Goal: Use online tool/utility: Utilize a website feature to perform a specific function

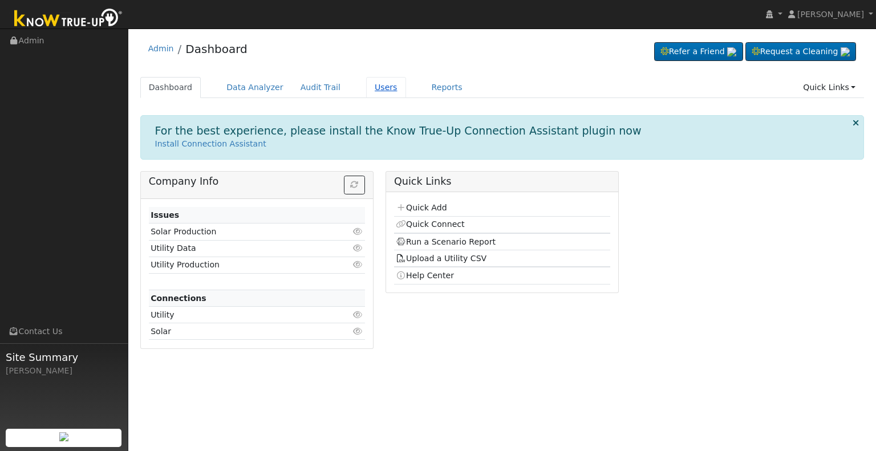
click at [372, 88] on link "Users" at bounding box center [386, 87] width 40 height 21
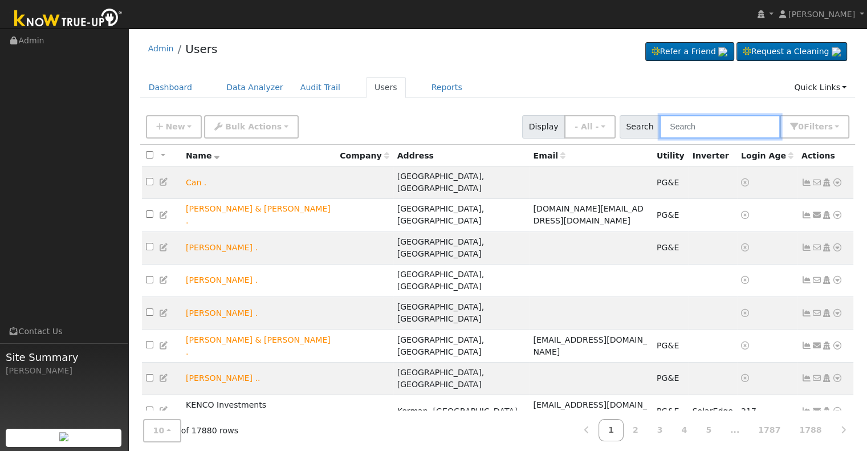
click at [691, 124] on input "text" at bounding box center [720, 126] width 121 height 23
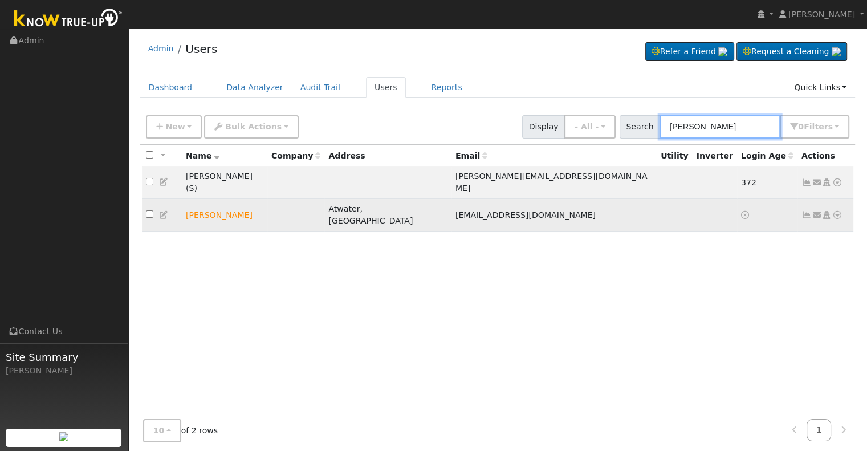
type input "[PERSON_NAME]"
click at [839, 211] on icon at bounding box center [838, 215] width 10 height 8
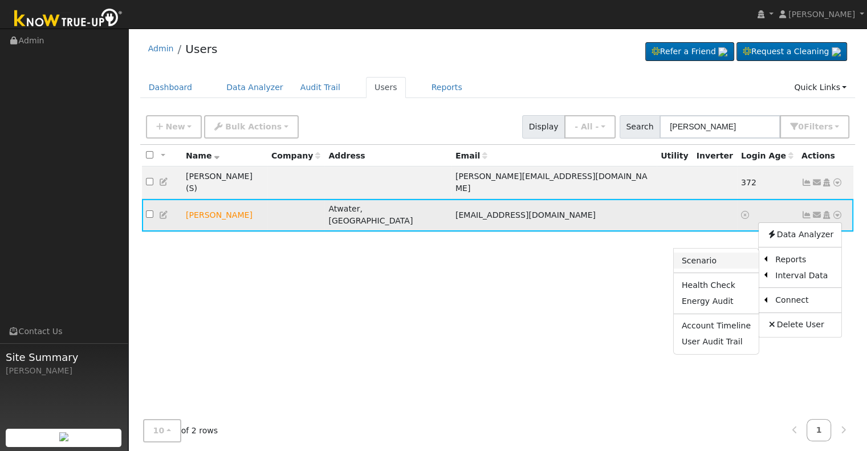
click at [735, 253] on link "Scenario" at bounding box center [716, 261] width 85 height 16
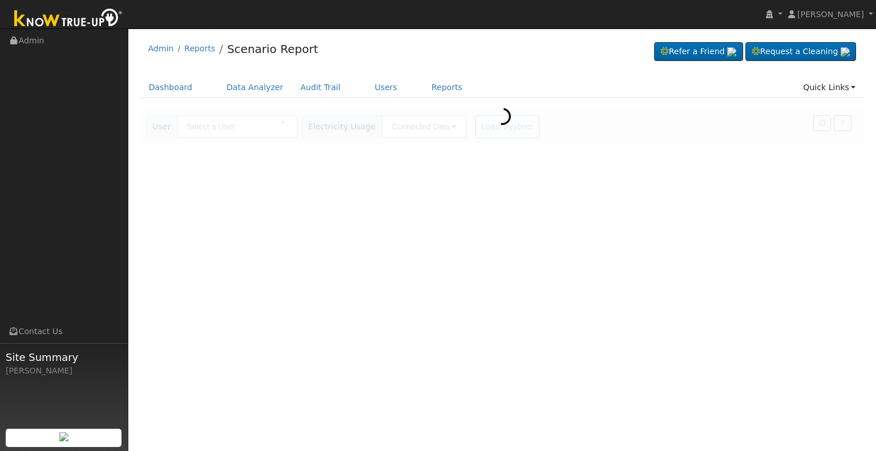
type input "[PERSON_NAME]"
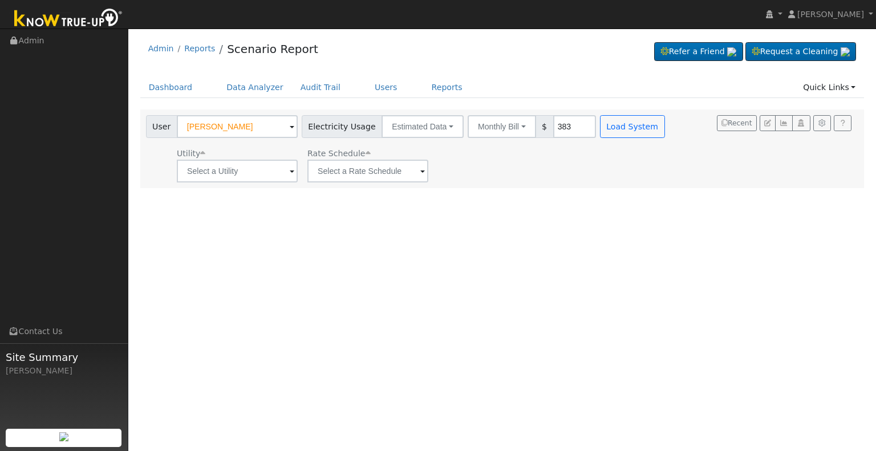
click at [292, 171] on span at bounding box center [292, 171] width 5 height 13
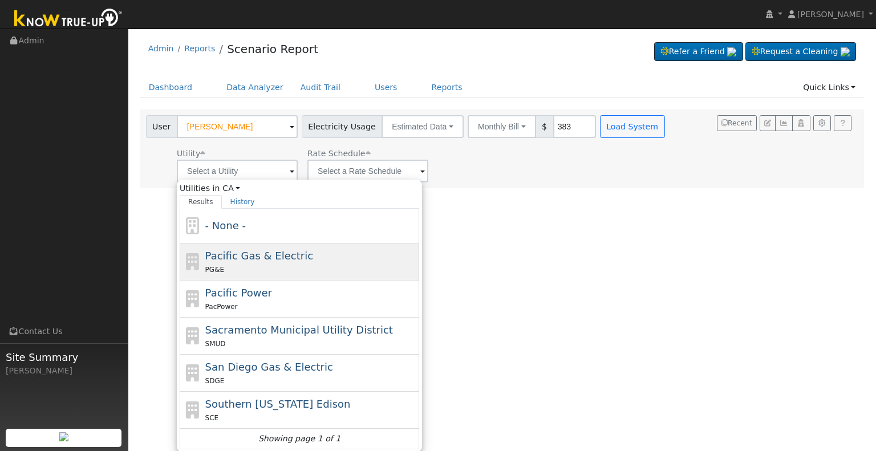
click at [286, 265] on div "PG&E" at bounding box center [311, 269] width 212 height 12
type input "Pacific Gas & Electric"
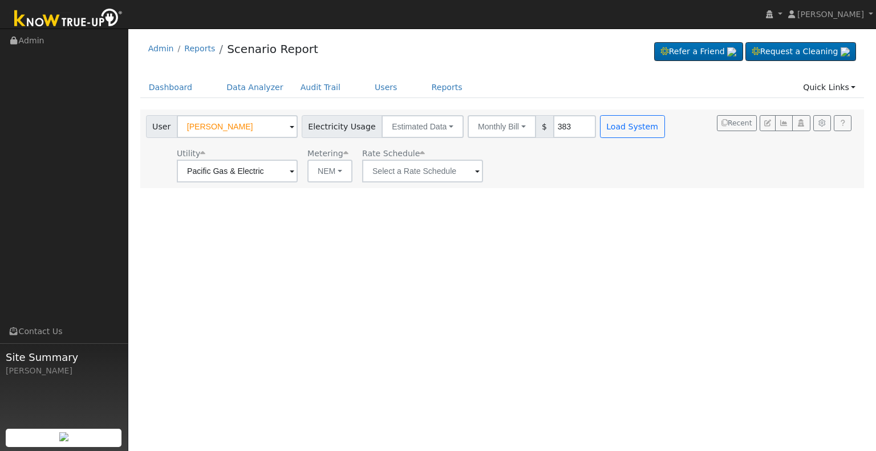
click at [475, 171] on span at bounding box center [477, 171] width 5 height 13
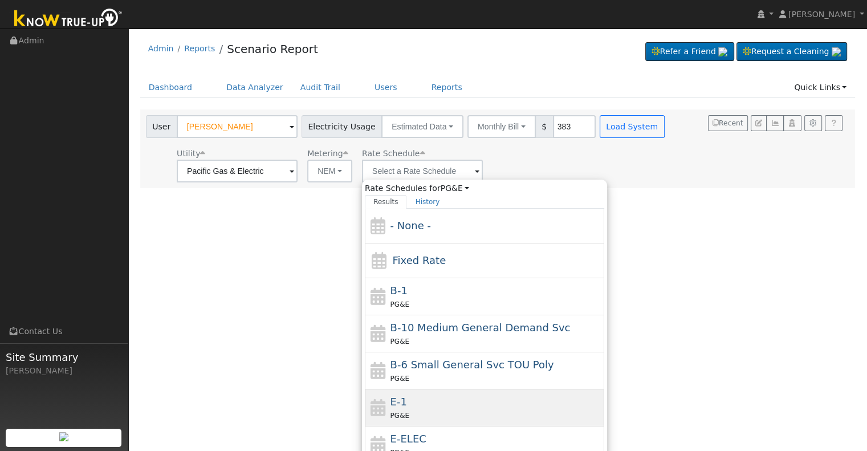
click at [433, 406] on div "E-1 PG&E" at bounding box center [497, 407] width 212 height 27
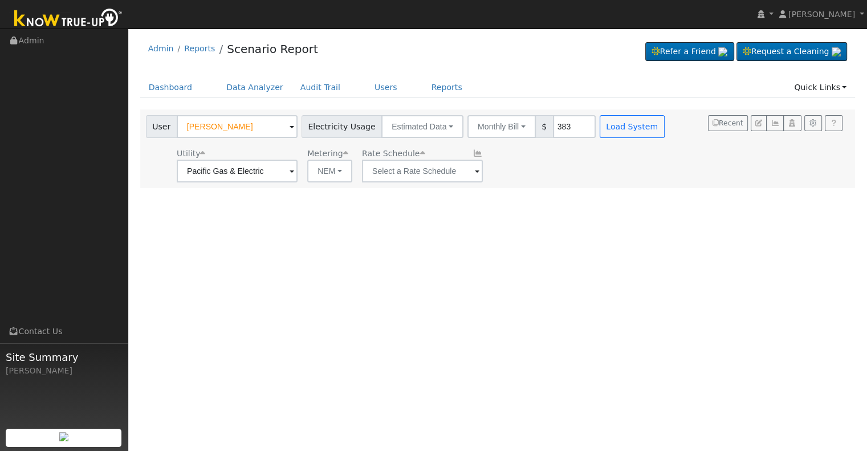
type input "E-1"
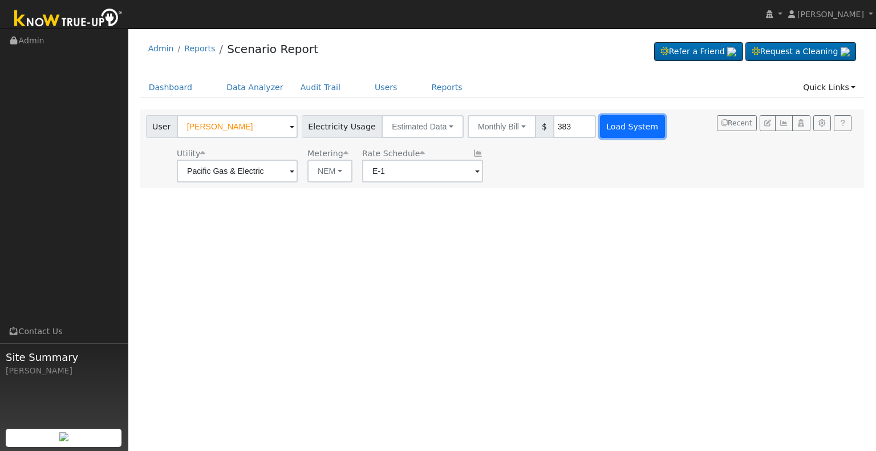
click at [611, 123] on button "Load System" at bounding box center [632, 126] width 65 height 23
